Goal: Obtain resource: Download file/media

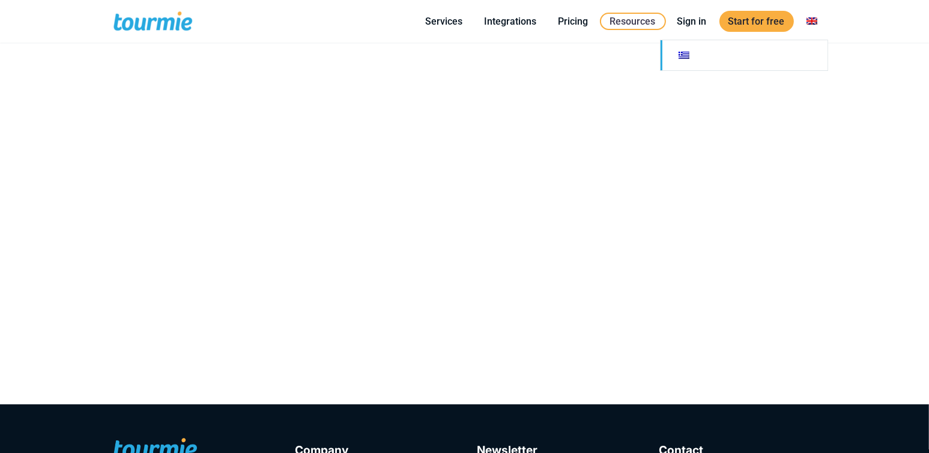
click at [687, 61] on link at bounding box center [744, 55] width 167 height 30
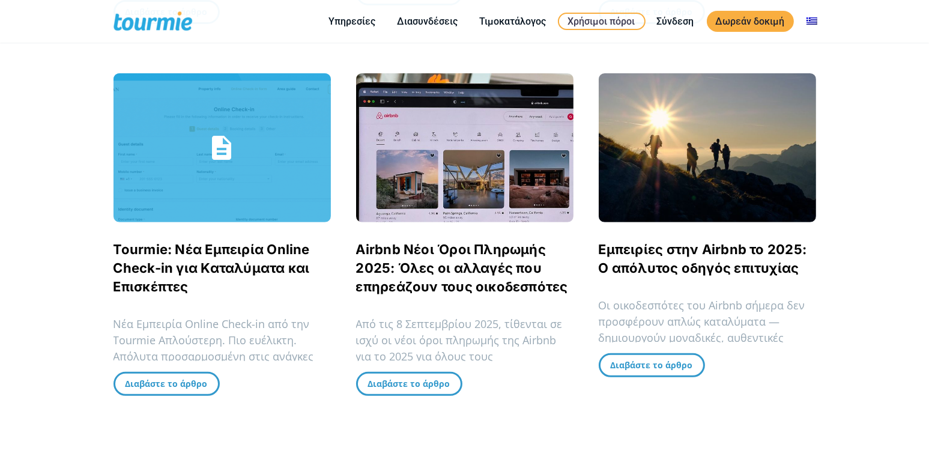
scroll to position [716, 0]
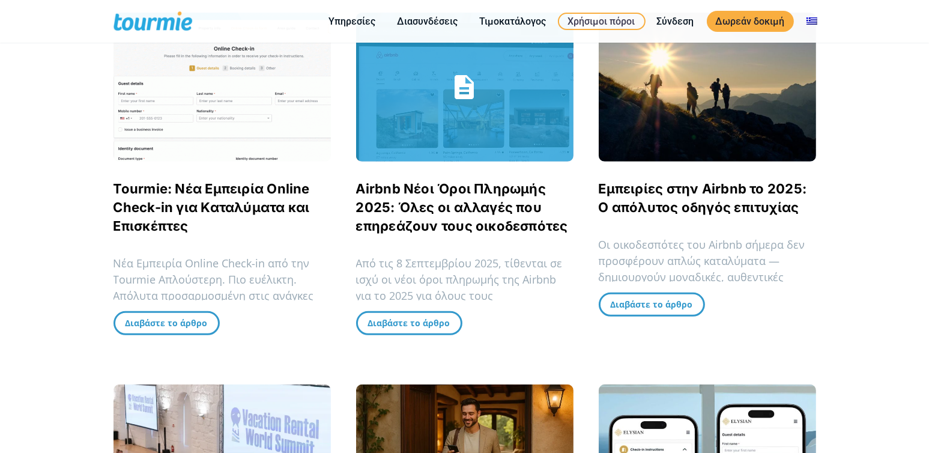
click at [426, 224] on link "Airbnb Νέοι Όροι Πληρωμής 2025: Όλες οι αλλαγές που επηρεάζουν τους οικοδεσπότες" at bounding box center [462, 207] width 212 height 53
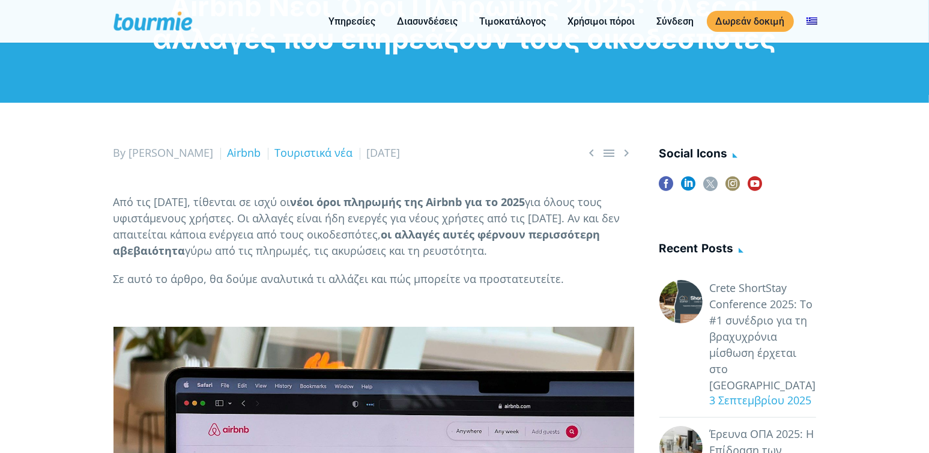
scroll to position [59, 0]
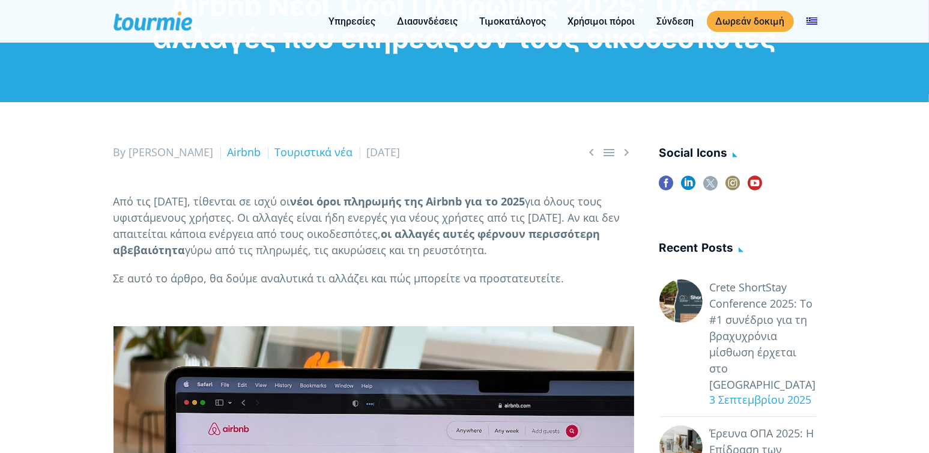
click at [697, 247] on h4 "Recent posts" at bounding box center [737, 249] width 157 height 20
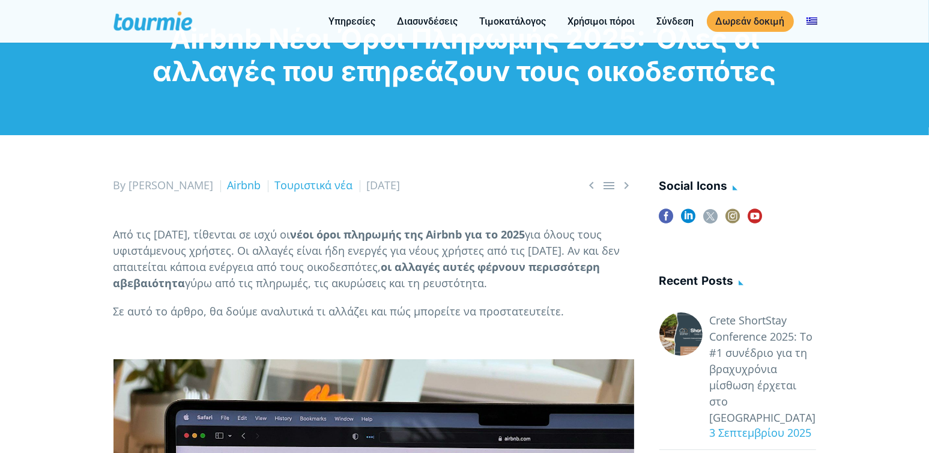
scroll to position [0, 0]
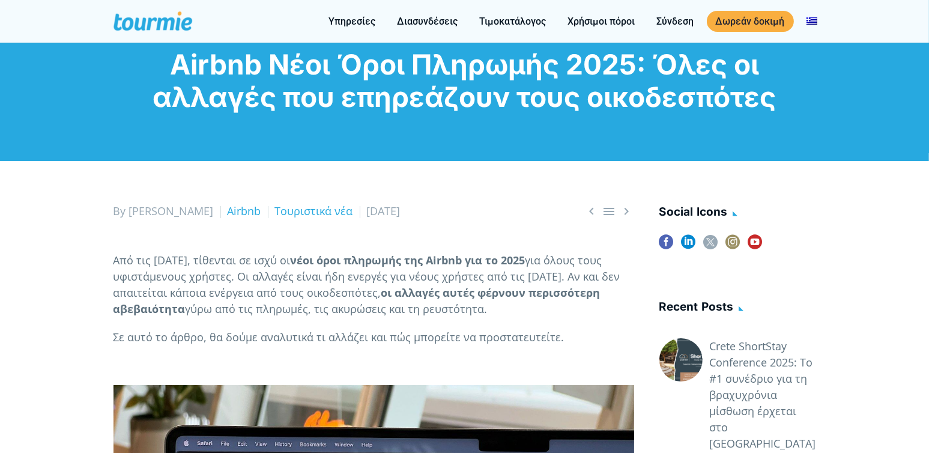
checkbox input "true"
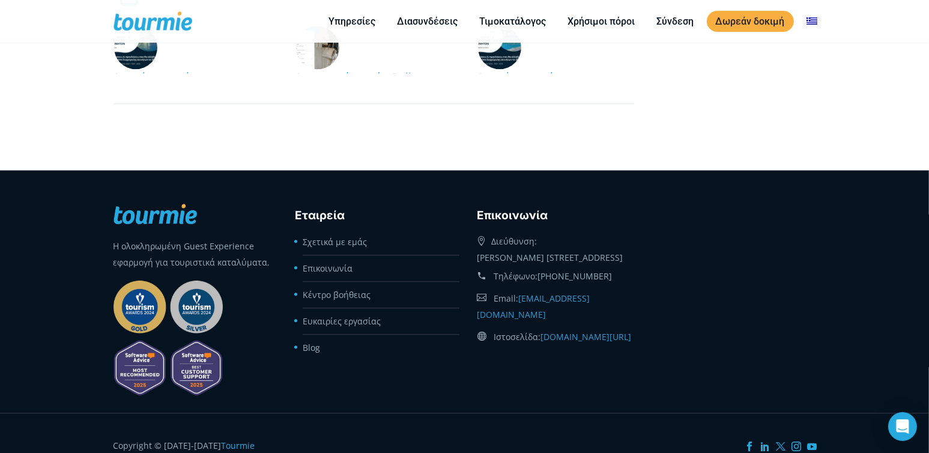
scroll to position [3753, 0]
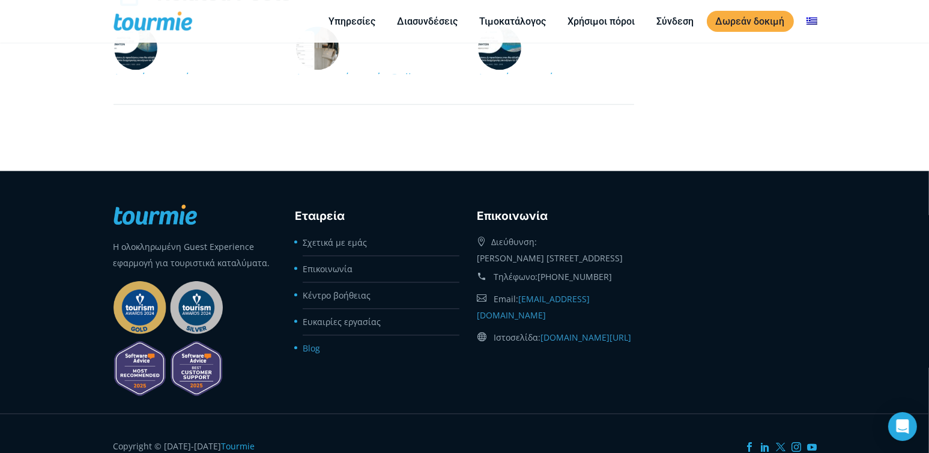
click at [311, 354] on link "Blog" at bounding box center [311, 347] width 17 height 11
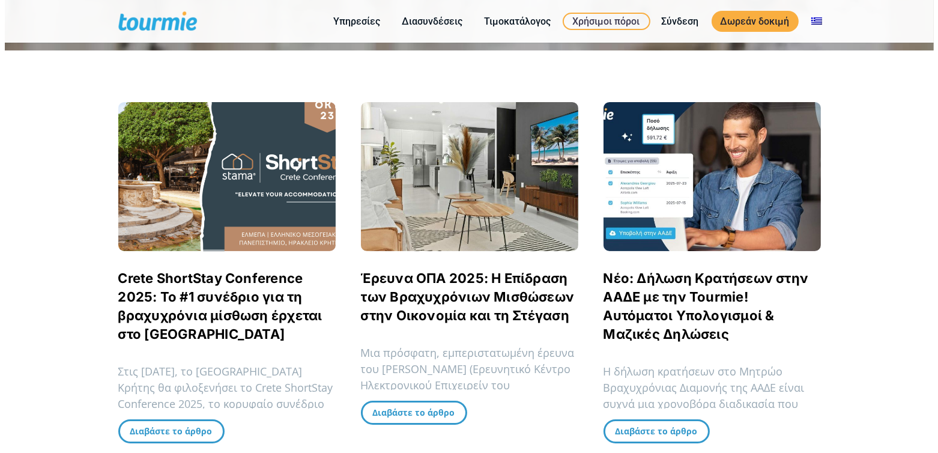
scroll to position [238, 0]
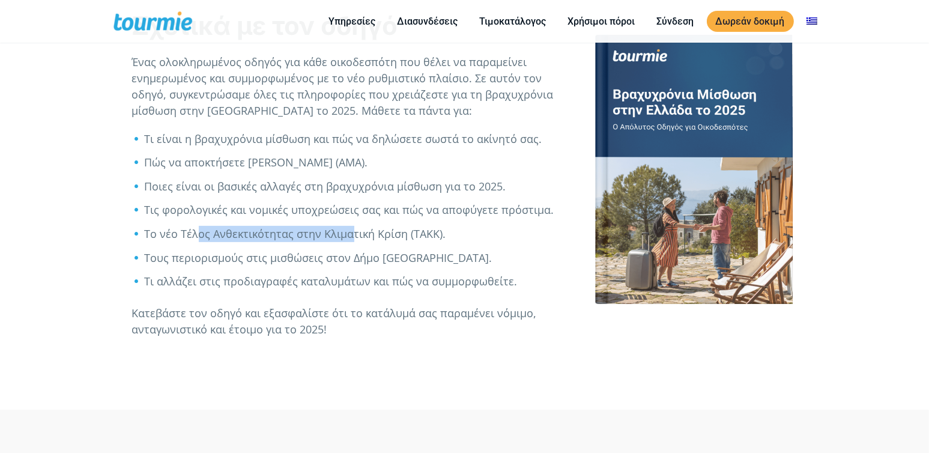
drag, startPoint x: 308, startPoint y: 233, endPoint x: 350, endPoint y: 234, distance: 41.5
click at [350, 234] on li "Το νέο Τέλος Ανθεκτικότητας στην Κλιματική Κρίση (ΤΑΚΚ)." at bounding box center [356, 234] width 422 height 16
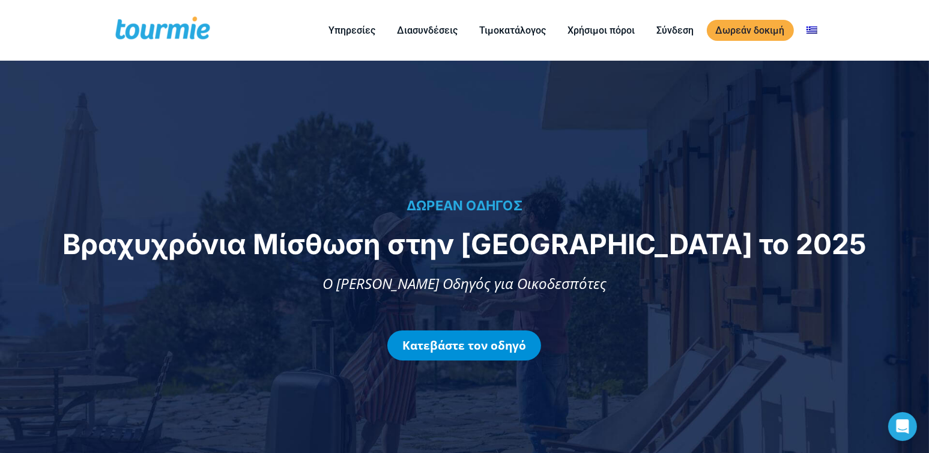
click at [437, 353] on link "Κατεβάστε τον οδηγό" at bounding box center [464, 345] width 154 height 30
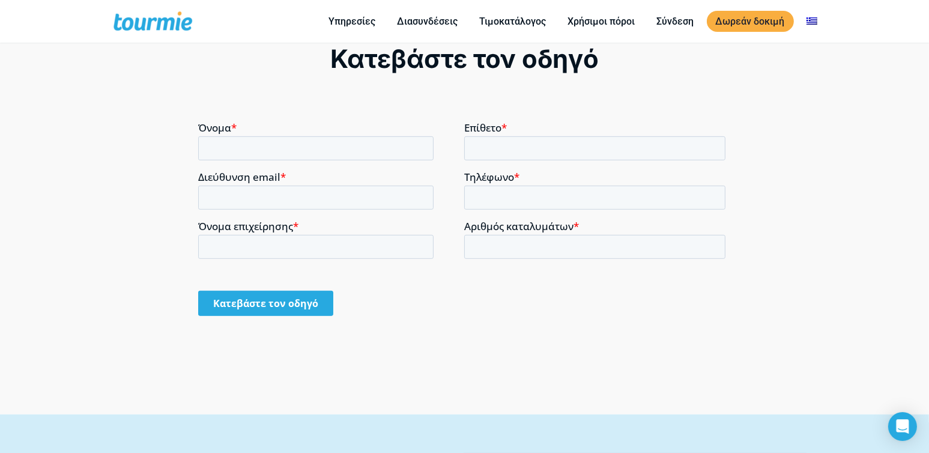
scroll to position [952, 0]
click at [283, 142] on input "Όνομα *" at bounding box center [315, 147] width 235 height 24
